Goal: Check status

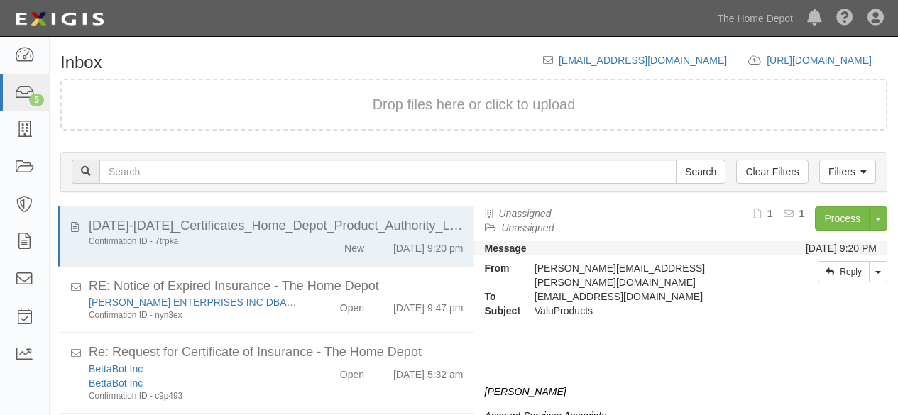
scroll to position [54, 0]
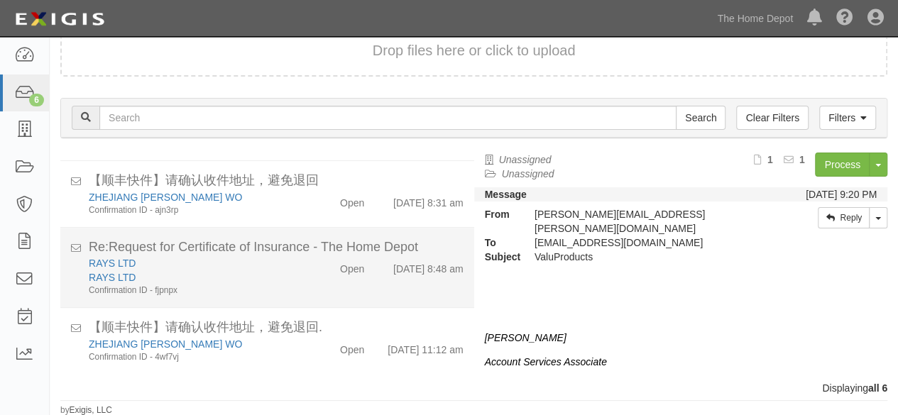
scroll to position [205, 0]
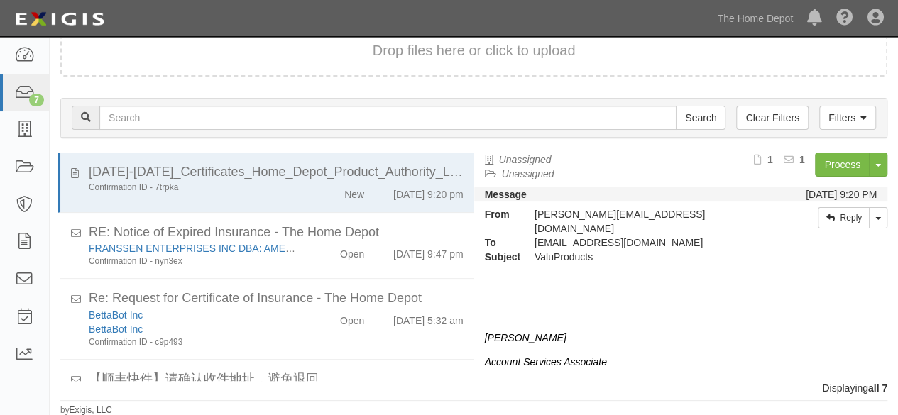
scroll to position [280, 0]
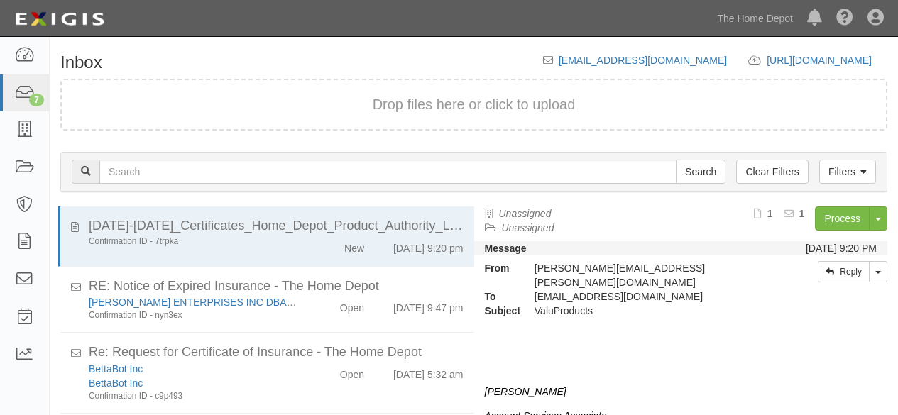
scroll to position [54, 0]
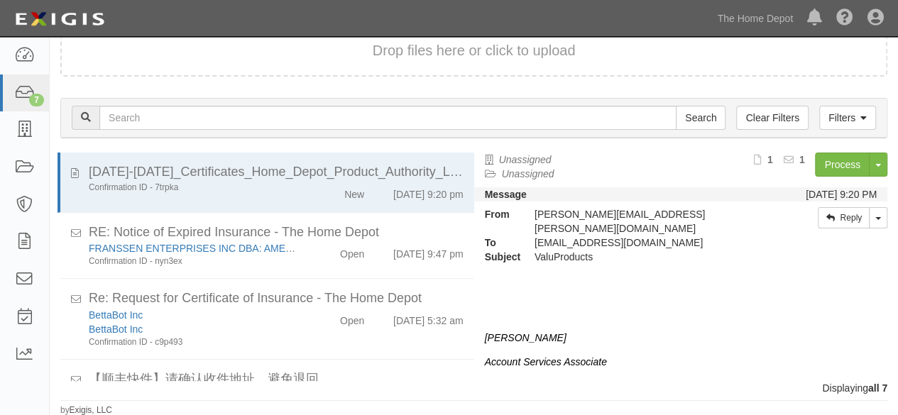
scroll to position [280, 0]
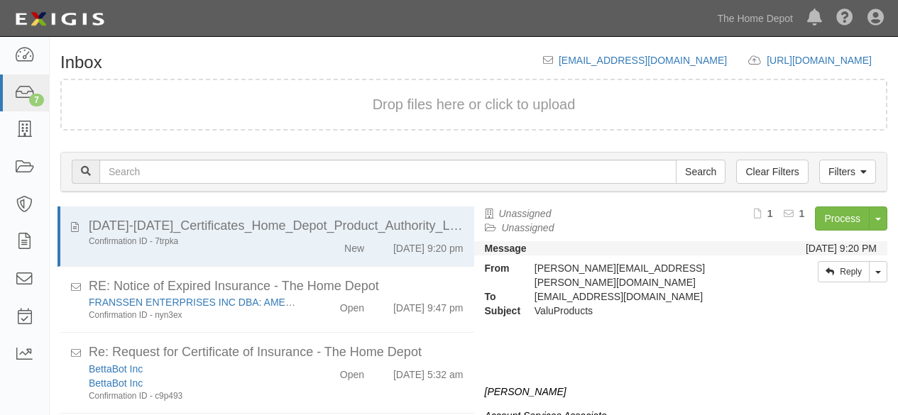
scroll to position [54, 0]
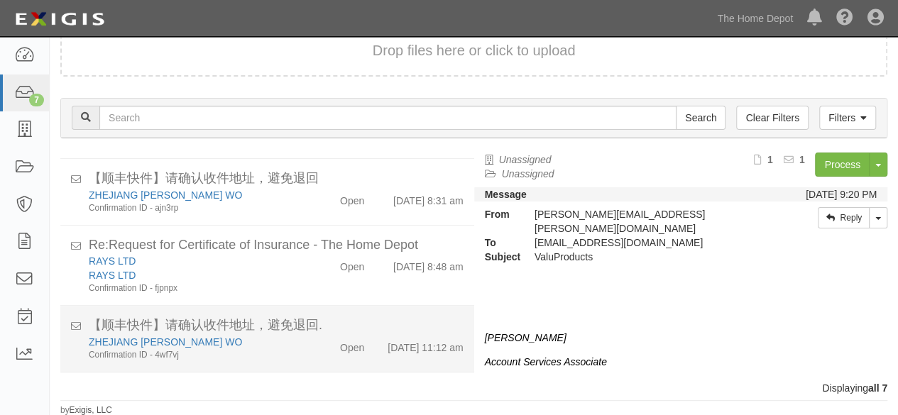
scroll to position [280, 0]
